Goal: Task Accomplishment & Management: Use online tool/utility

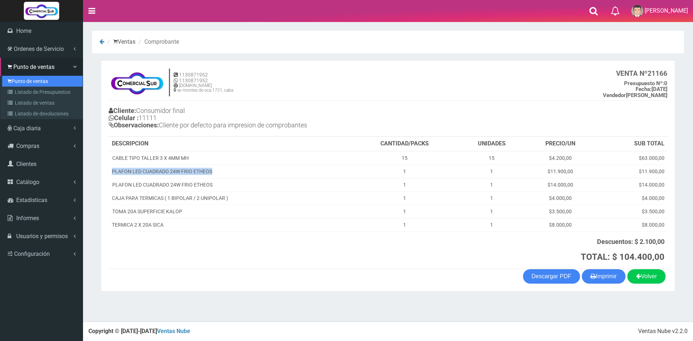
click at [20, 79] on link "Punto de ventas" at bounding box center [42, 81] width 80 height 11
